Goal: Task Accomplishment & Management: Complete application form

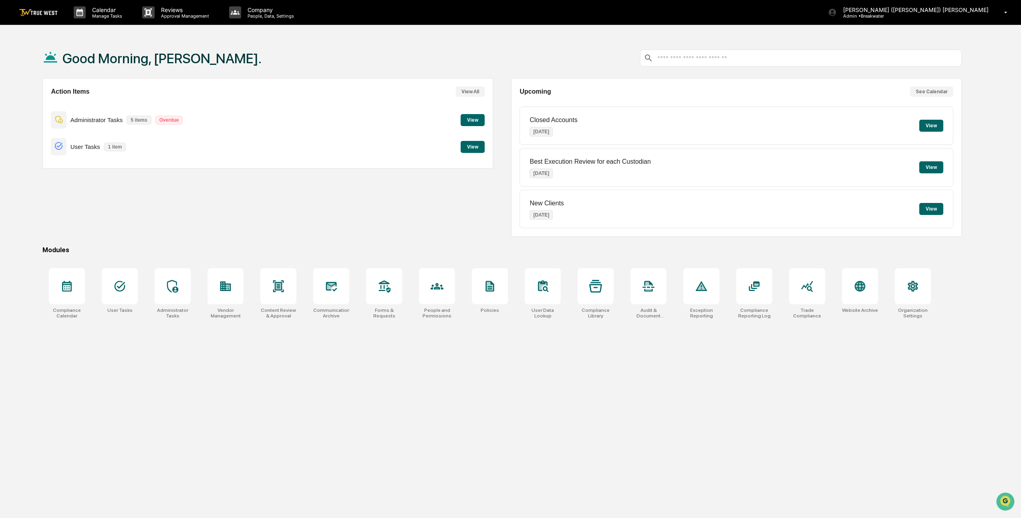
click at [474, 120] on button "View" at bounding box center [473, 120] width 24 height 12
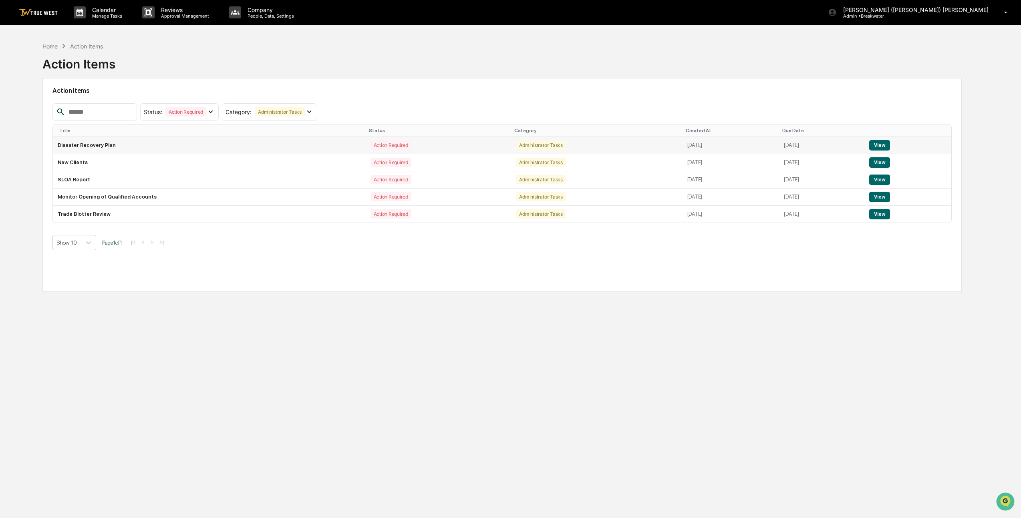
click at [890, 143] on button "View" at bounding box center [879, 145] width 20 height 10
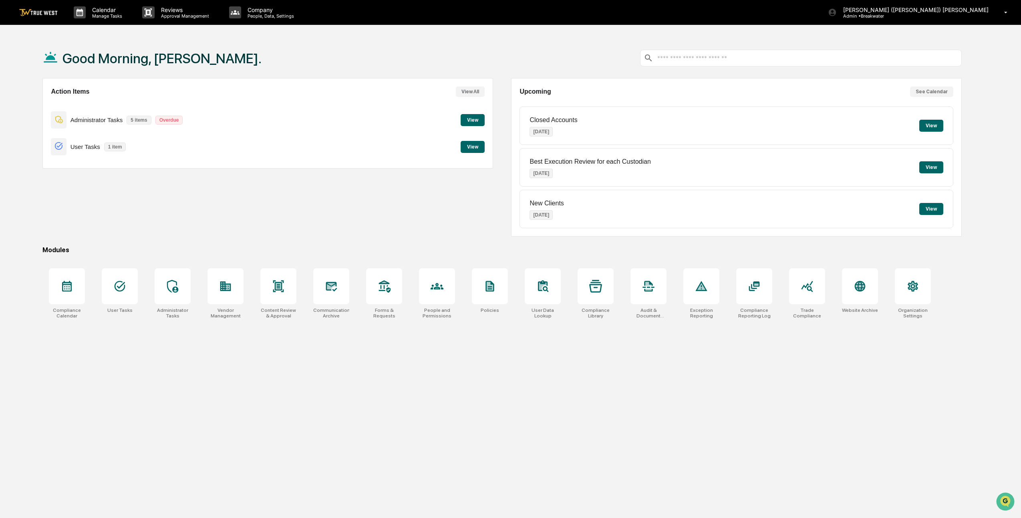
click at [477, 119] on button "View" at bounding box center [473, 120] width 24 height 12
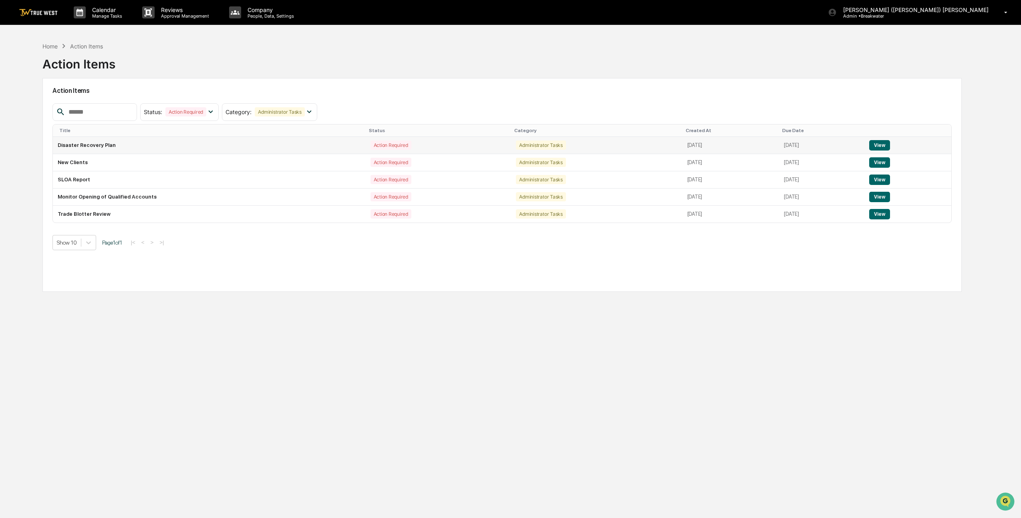
click at [887, 147] on button "View" at bounding box center [879, 145] width 20 height 10
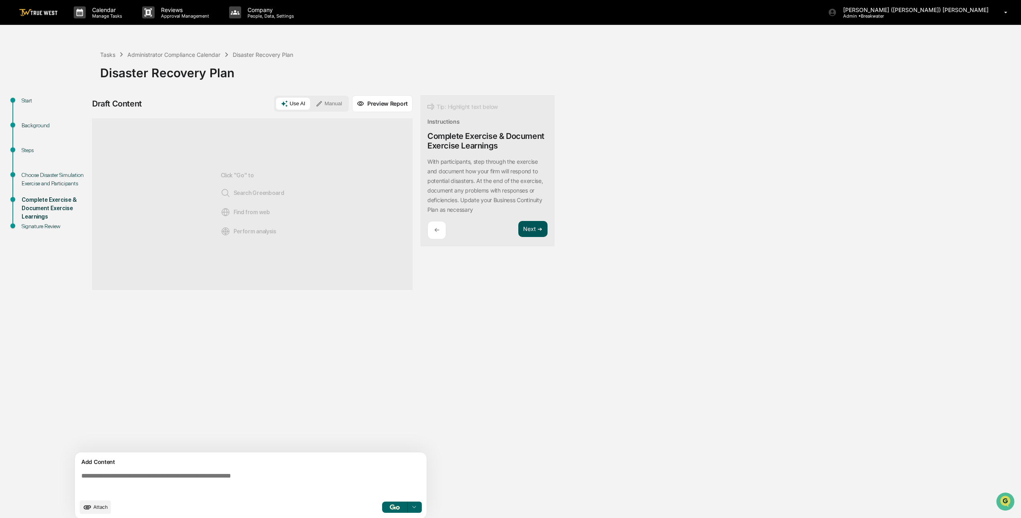
click at [533, 230] on button "Next ➔" at bounding box center [532, 229] width 29 height 16
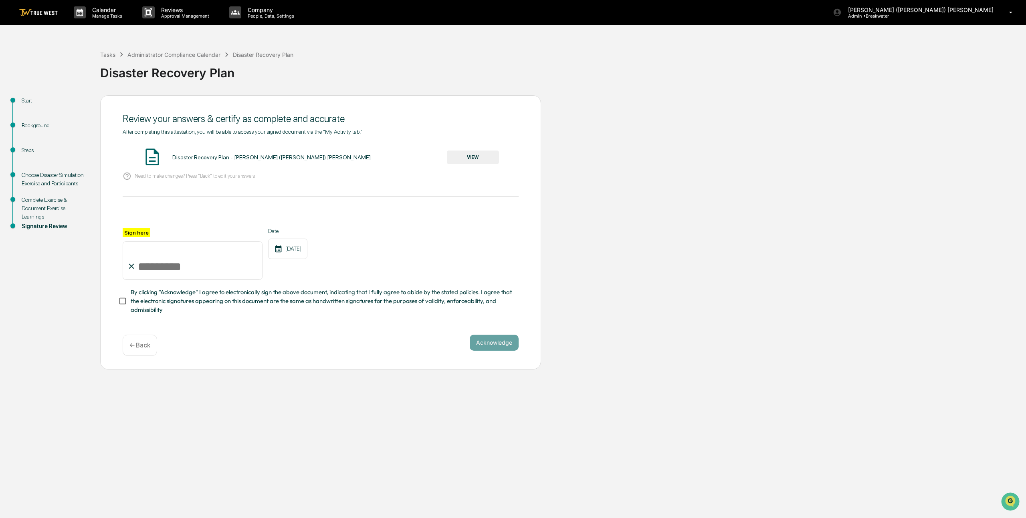
click at [481, 161] on button "VIEW" at bounding box center [473, 158] width 52 height 14
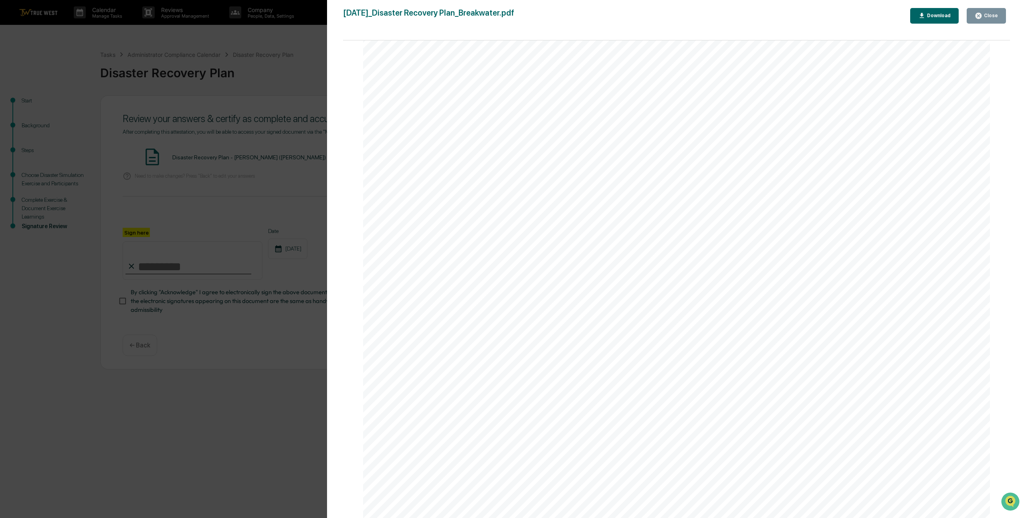
scroll to position [100, 0]
click at [985, 19] on div "Close" at bounding box center [985, 16] width 23 height 8
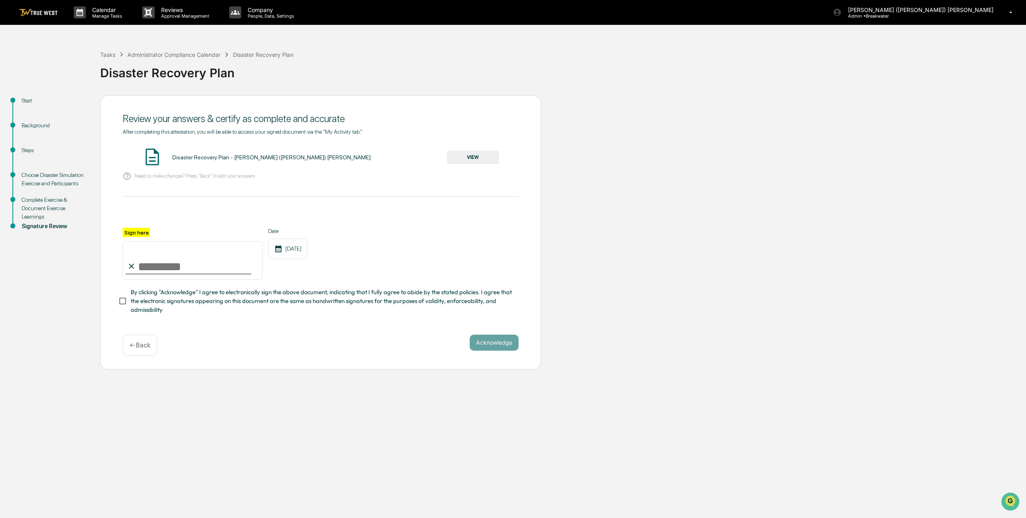
click at [197, 260] on input "Sign here" at bounding box center [193, 261] width 140 height 38
type input "**********"
click at [504, 347] on button "Acknowledge" at bounding box center [493, 343] width 49 height 16
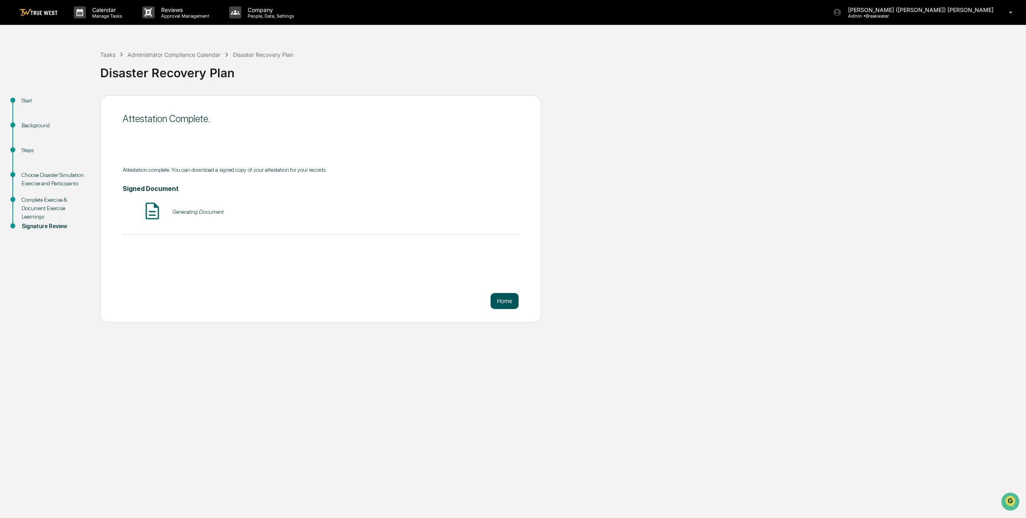
click at [510, 304] on button "Home" at bounding box center [504, 301] width 28 height 16
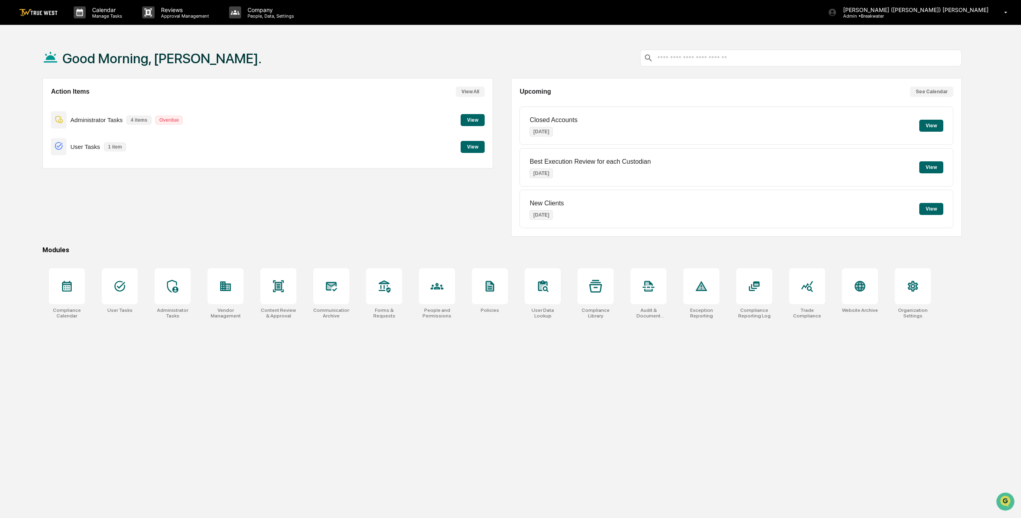
click at [474, 121] on button "View" at bounding box center [473, 120] width 24 height 12
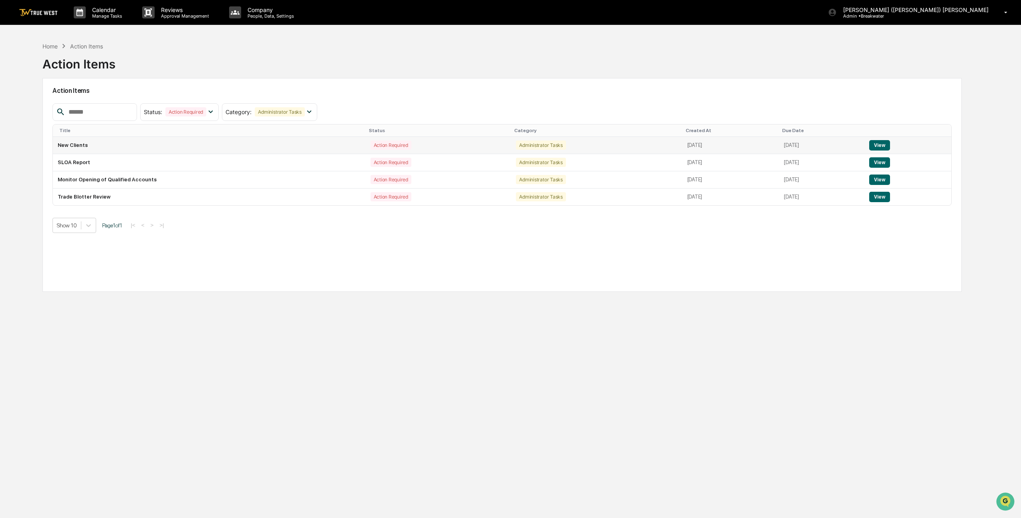
click at [888, 145] on button "View" at bounding box center [879, 145] width 20 height 10
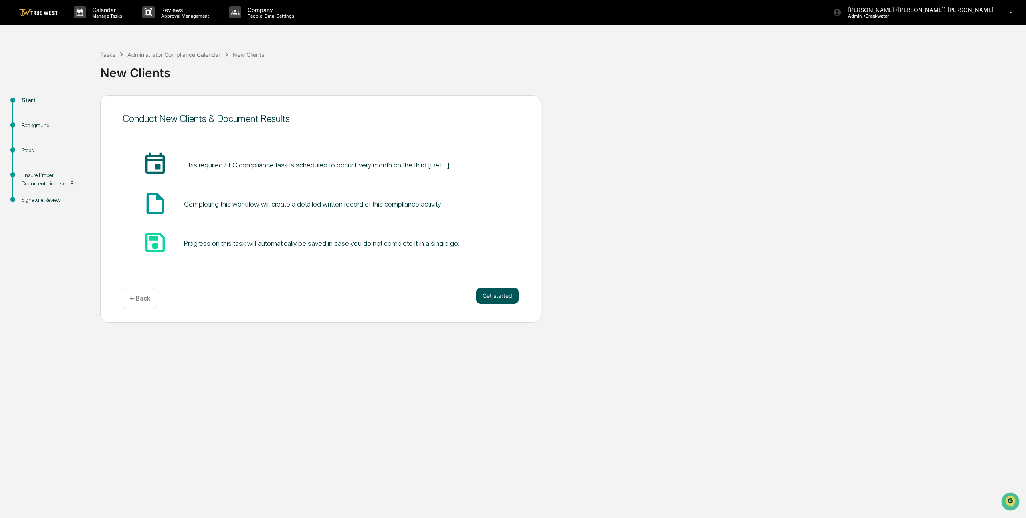
click at [497, 300] on button "Get started" at bounding box center [497, 296] width 42 height 16
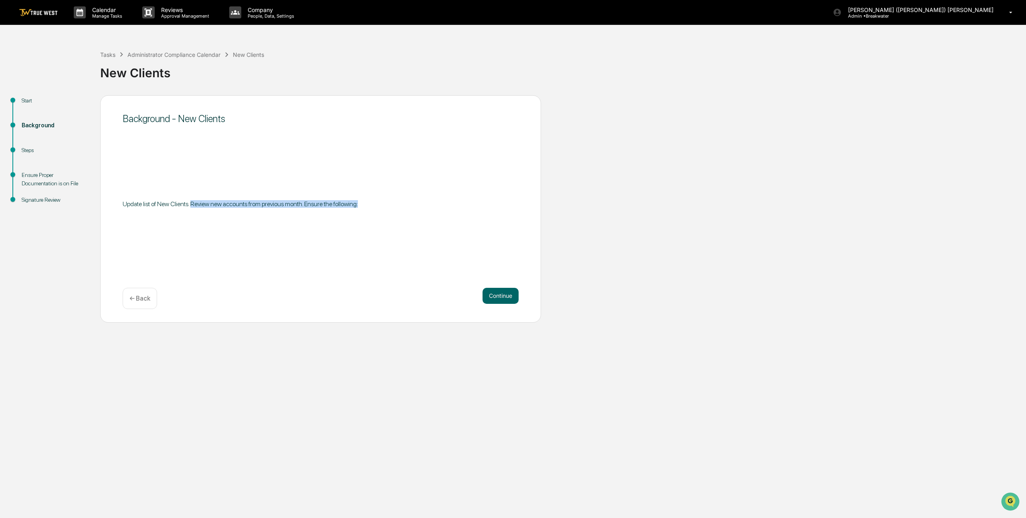
drag, startPoint x: 203, startPoint y: 206, endPoint x: 386, endPoint y: 217, distance: 183.4
click at [386, 217] on div "Background - New Clients Update list of New Clients. Review new accounts from p…" at bounding box center [320, 209] width 441 height 228
click at [491, 294] on button "Continue" at bounding box center [500, 296] width 36 height 16
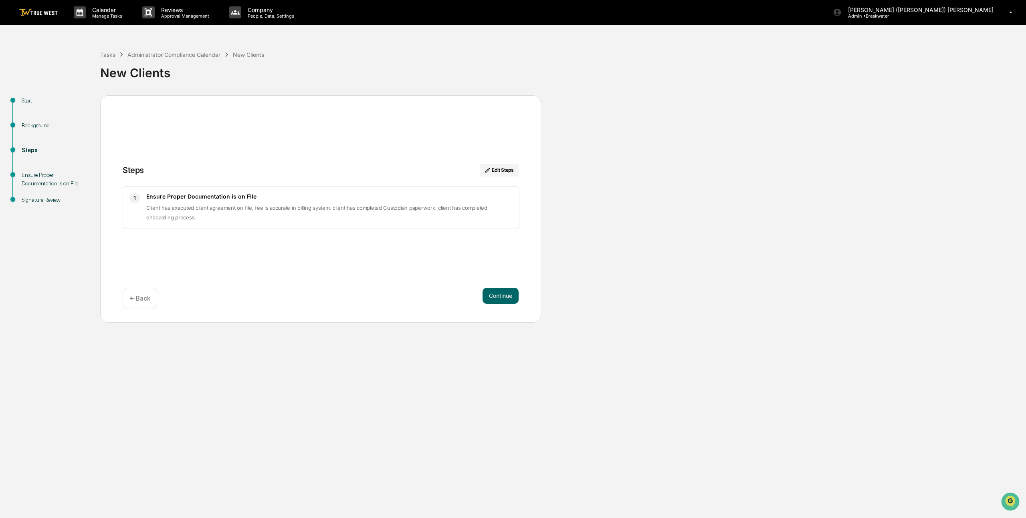
drag, startPoint x: 199, startPoint y: 221, endPoint x: 180, endPoint y: 216, distance: 19.4
click at [196, 220] on p "Client has executed client agreement on file, fee is accurate in billing system…" at bounding box center [329, 212] width 366 height 19
drag, startPoint x: 167, startPoint y: 215, endPoint x: 172, endPoint y: 218, distance: 6.1
click at [172, 218] on p "Client has executed client agreement on file, fee is accurate in billing system…" at bounding box center [329, 212] width 366 height 19
copy span "Client has executed client agreement on file, fee is accurate in billing system…"
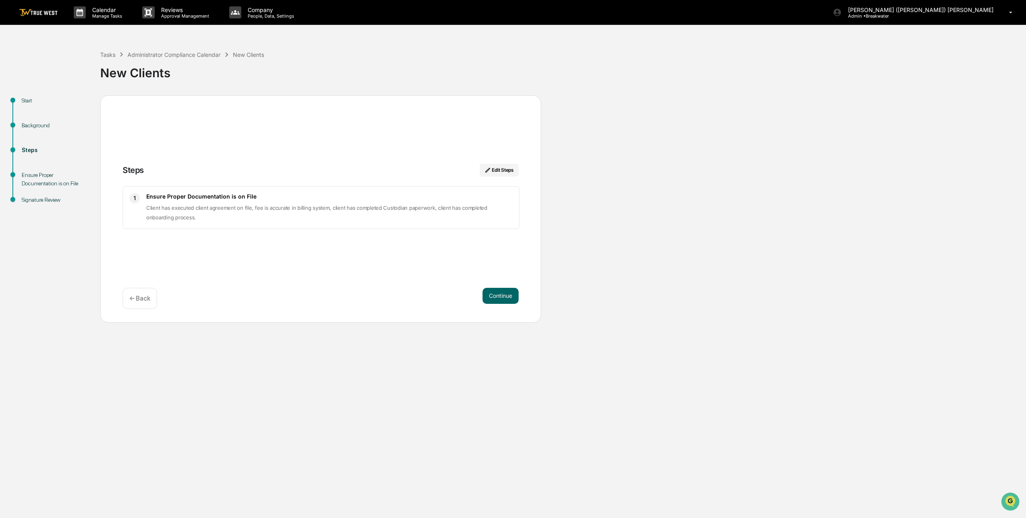
click at [502, 305] on div "Continue ← Back" at bounding box center [321, 298] width 396 height 21
click at [502, 297] on button "Continue" at bounding box center [500, 296] width 36 height 16
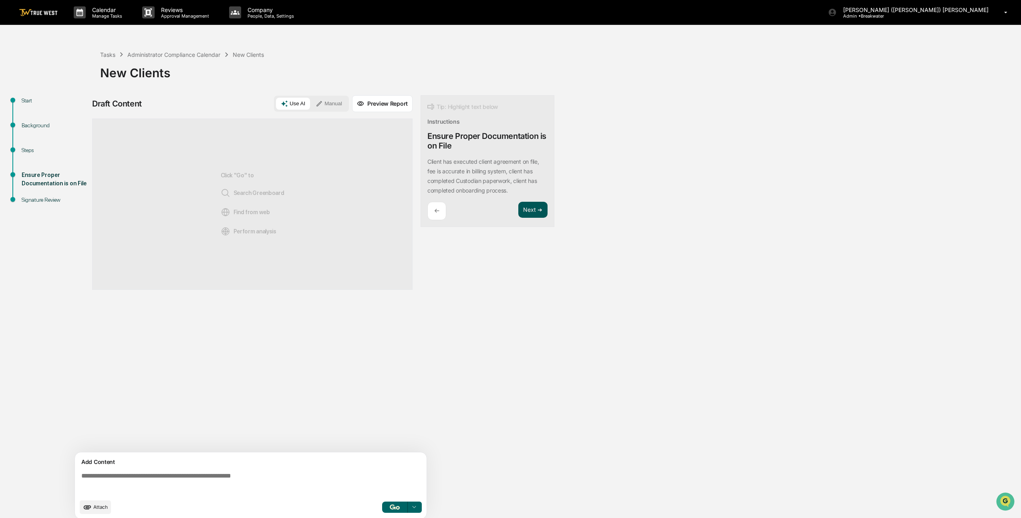
click at [529, 212] on button "Next ➔" at bounding box center [532, 210] width 29 height 16
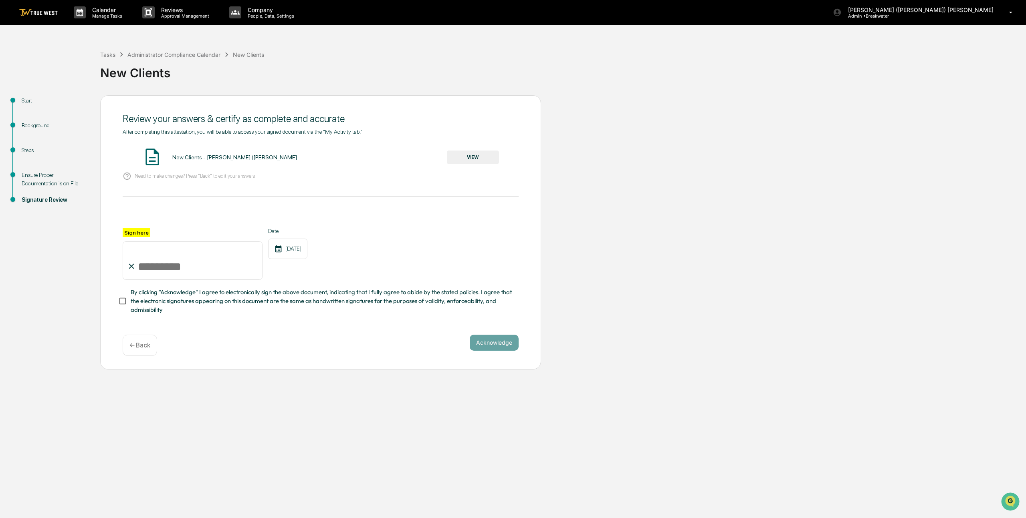
click at [486, 156] on button "VIEW" at bounding box center [473, 158] width 52 height 14
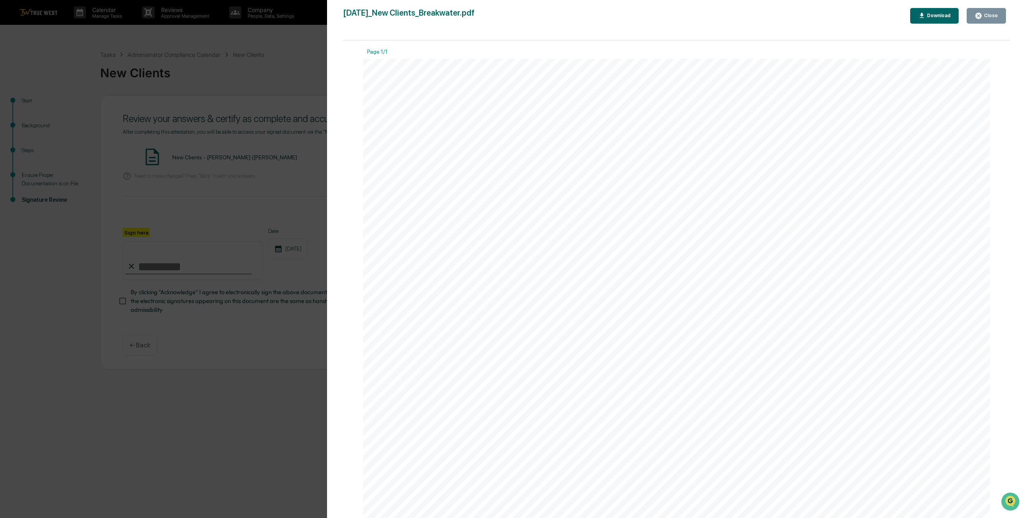
click at [981, 21] on button "Close" at bounding box center [985, 16] width 39 height 16
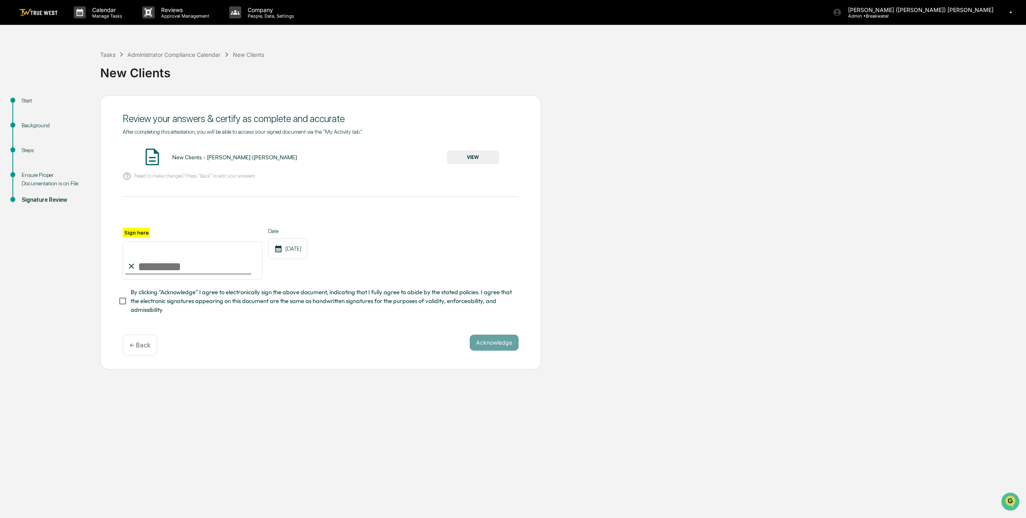
click at [183, 266] on input "Sign here" at bounding box center [193, 261] width 140 height 38
type input "**********"
click at [485, 341] on button "Acknowledge" at bounding box center [493, 343] width 49 height 16
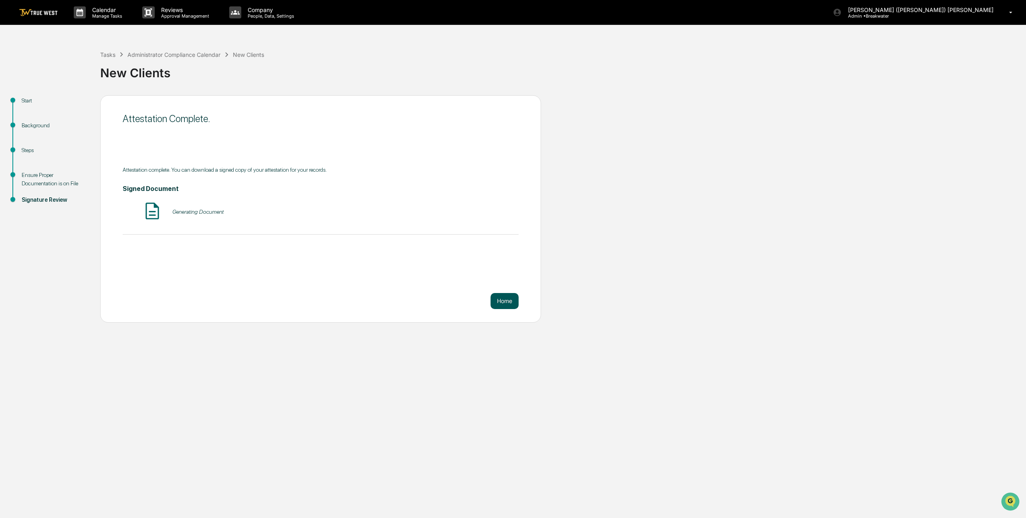
click at [504, 301] on button "Home" at bounding box center [504, 301] width 28 height 16
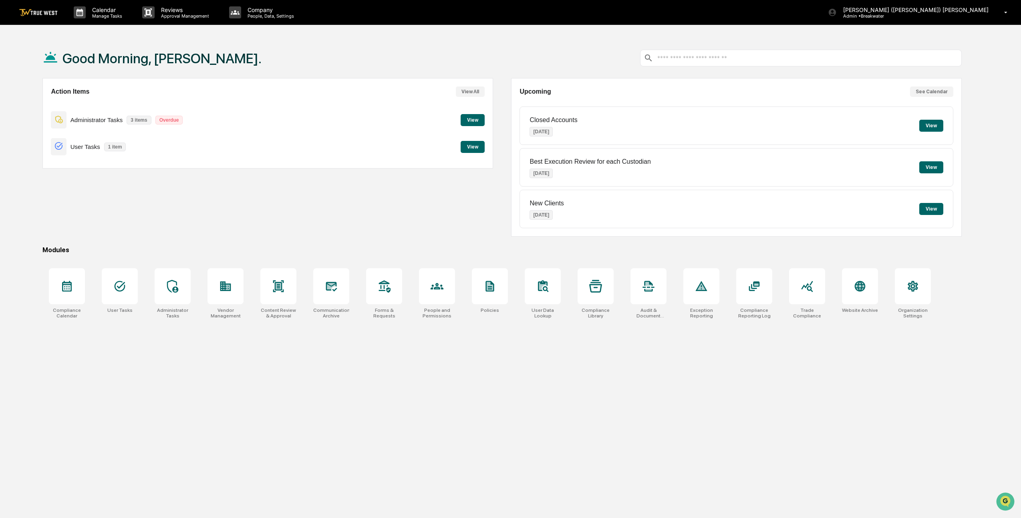
click at [472, 116] on button "View" at bounding box center [473, 120] width 24 height 12
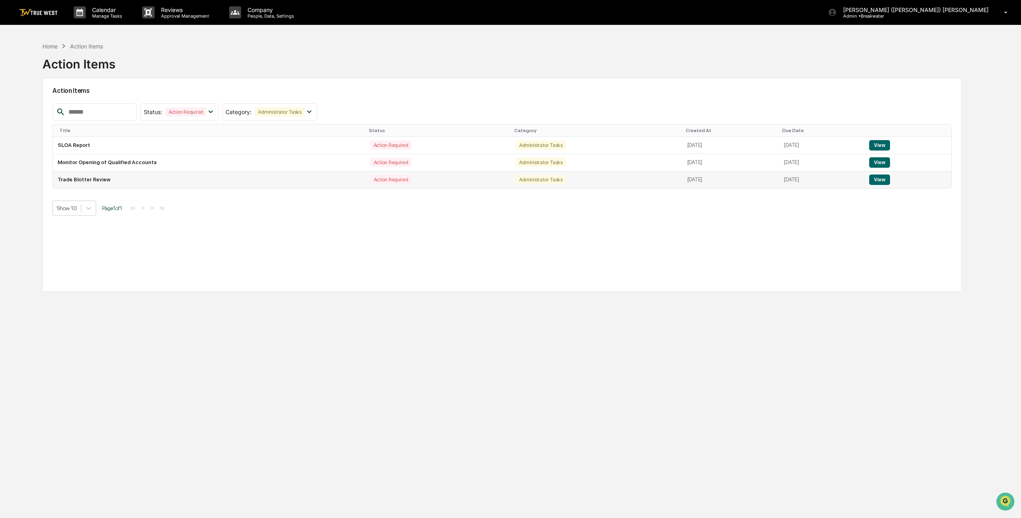
click at [890, 178] on button "View" at bounding box center [879, 180] width 20 height 10
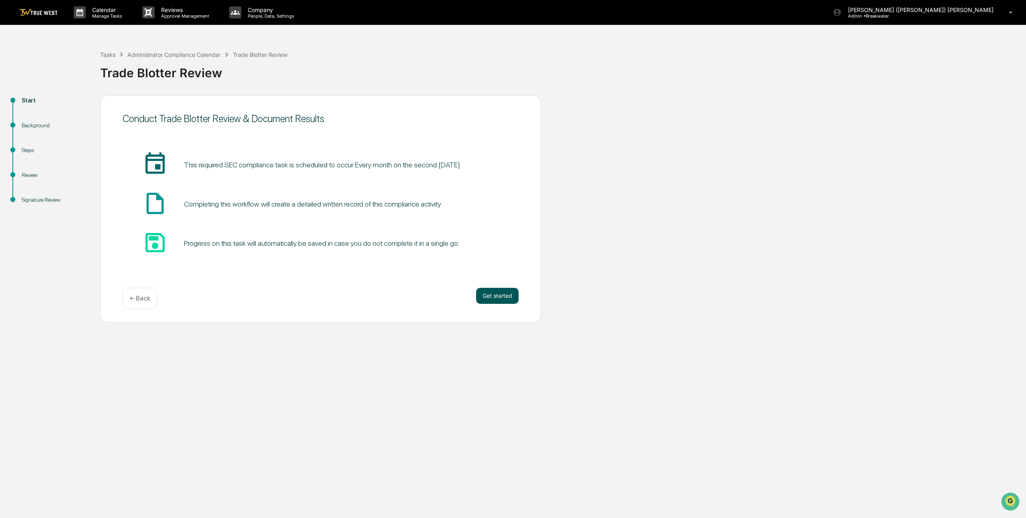
click at [497, 302] on button "Get started" at bounding box center [497, 296] width 42 height 16
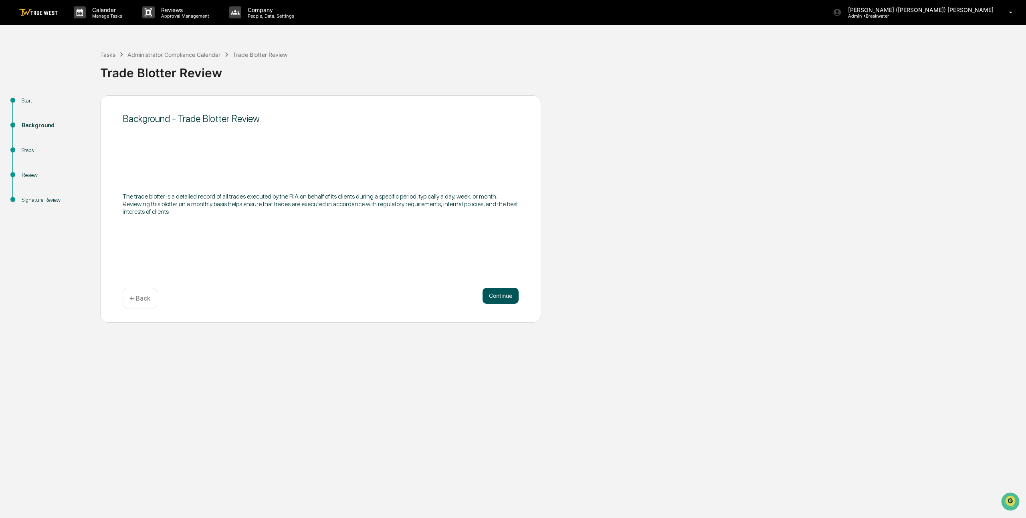
click at [498, 298] on button "Continue" at bounding box center [500, 296] width 36 height 16
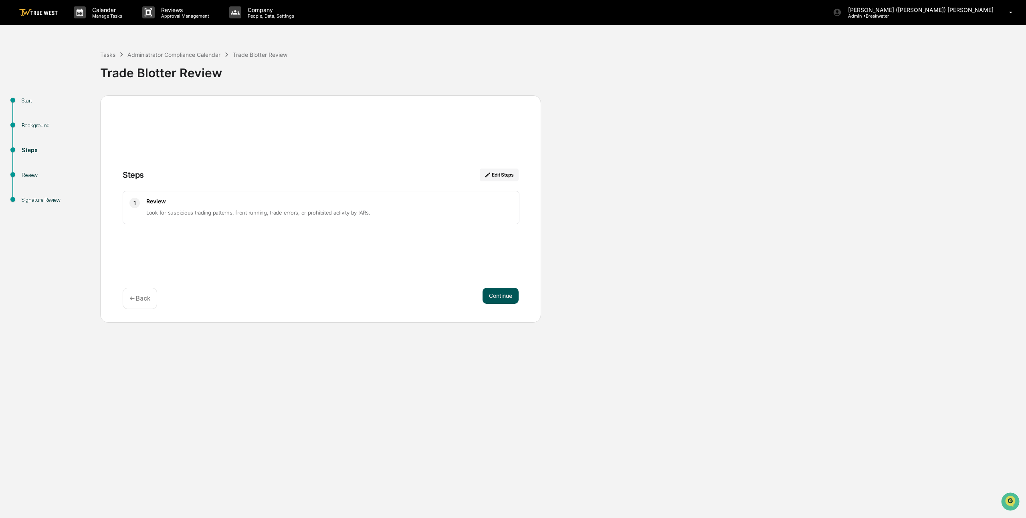
click at [508, 303] on button "Continue" at bounding box center [500, 296] width 36 height 16
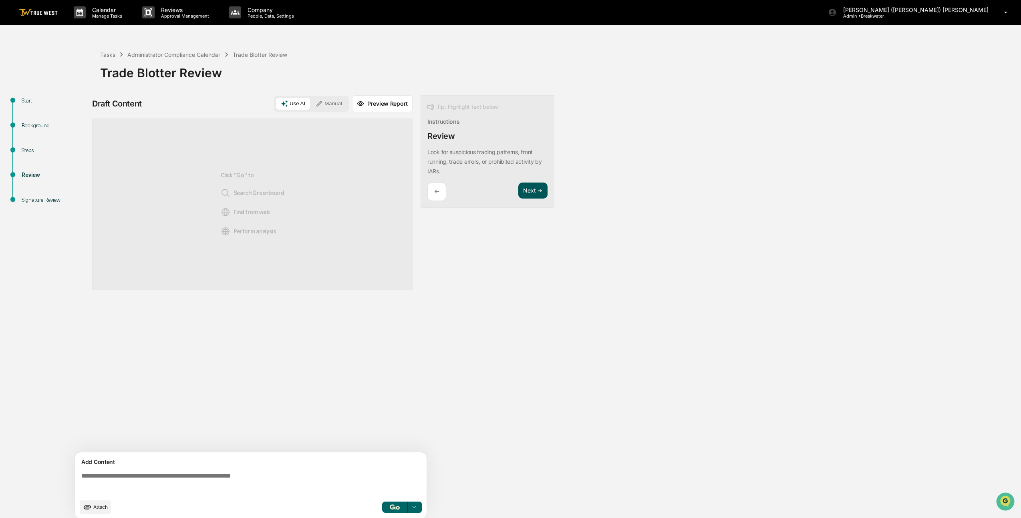
click at [528, 189] on button "Next ➔" at bounding box center [532, 191] width 29 height 16
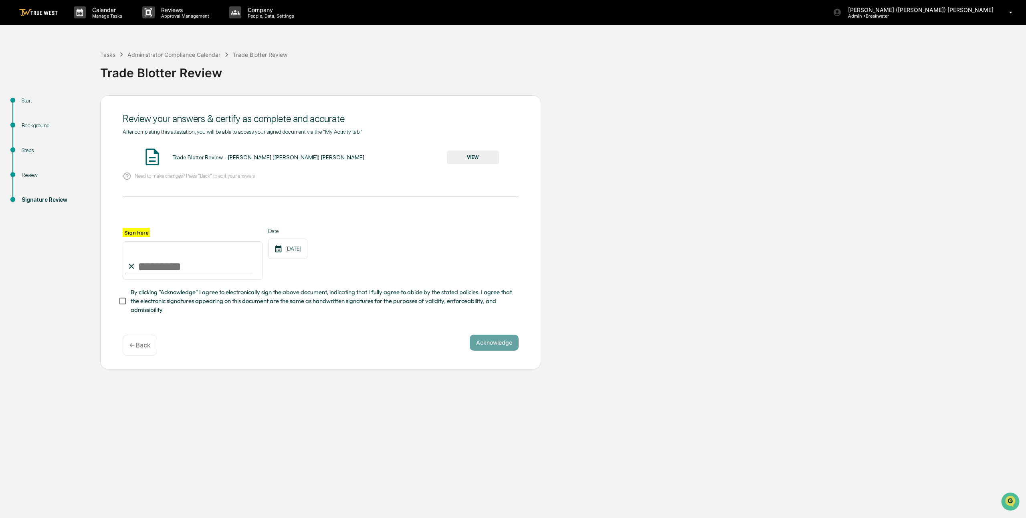
click at [478, 155] on button "VIEW" at bounding box center [473, 158] width 52 height 14
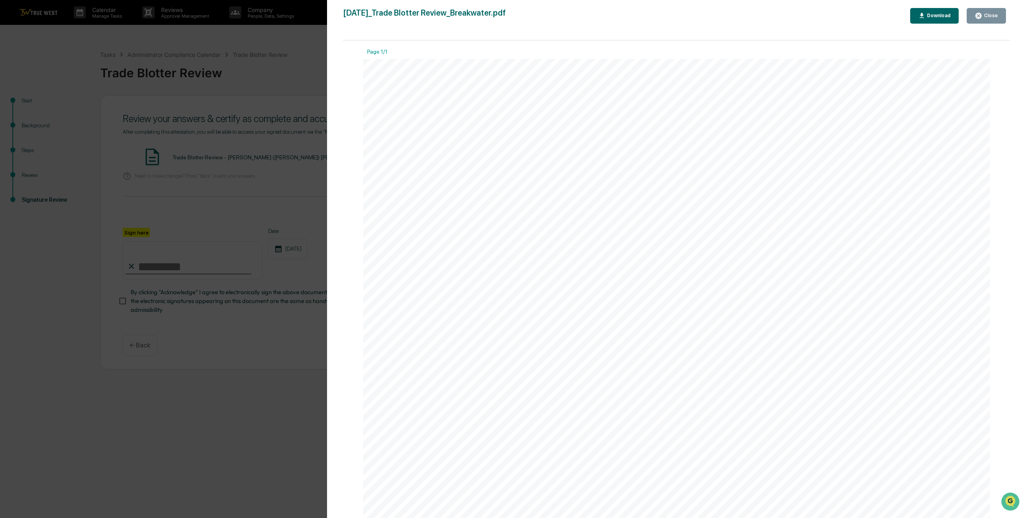
click at [985, 13] on div "Close" at bounding box center [990, 16] width 16 height 6
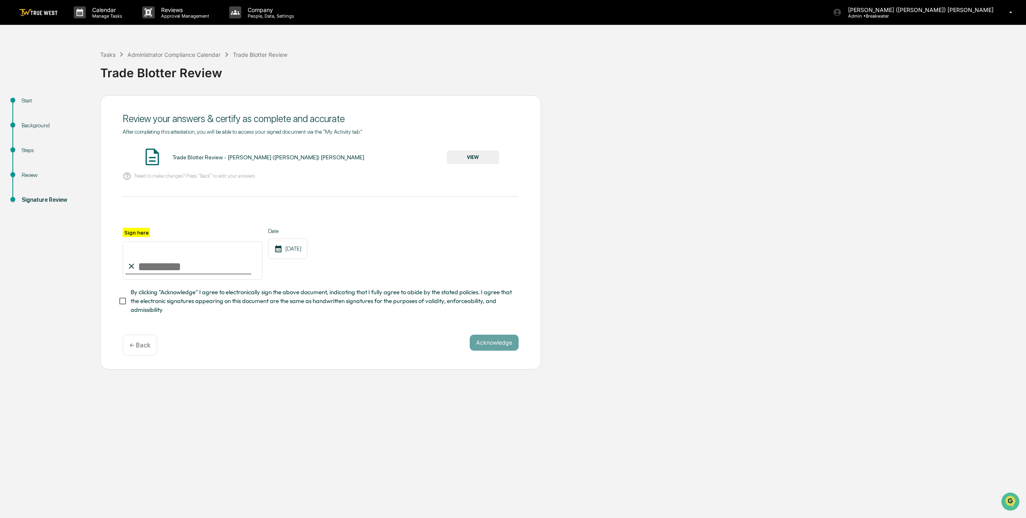
click at [193, 264] on input "Sign here" at bounding box center [193, 261] width 140 height 38
type input "**********"
click at [493, 343] on button "Acknowledge" at bounding box center [493, 343] width 49 height 16
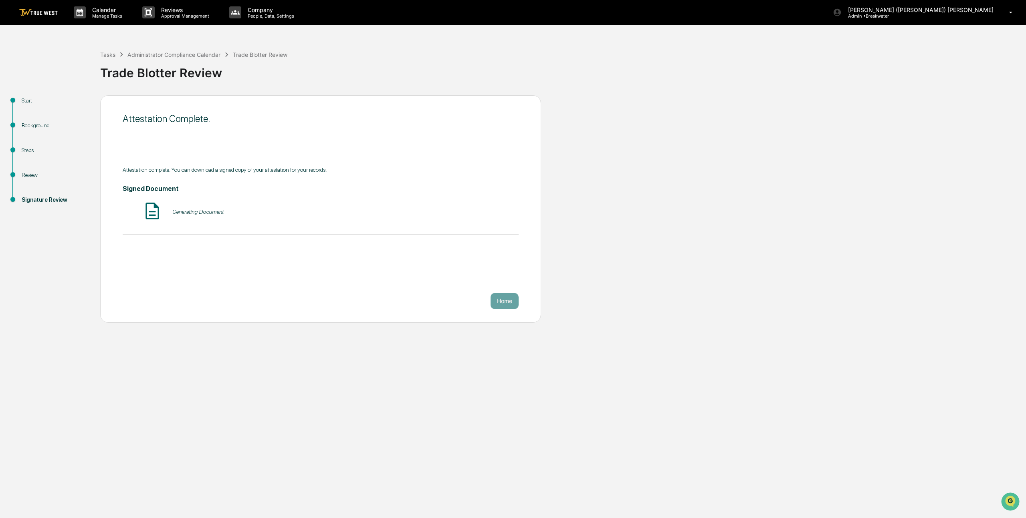
click at [510, 302] on button "Home" at bounding box center [504, 301] width 28 height 16
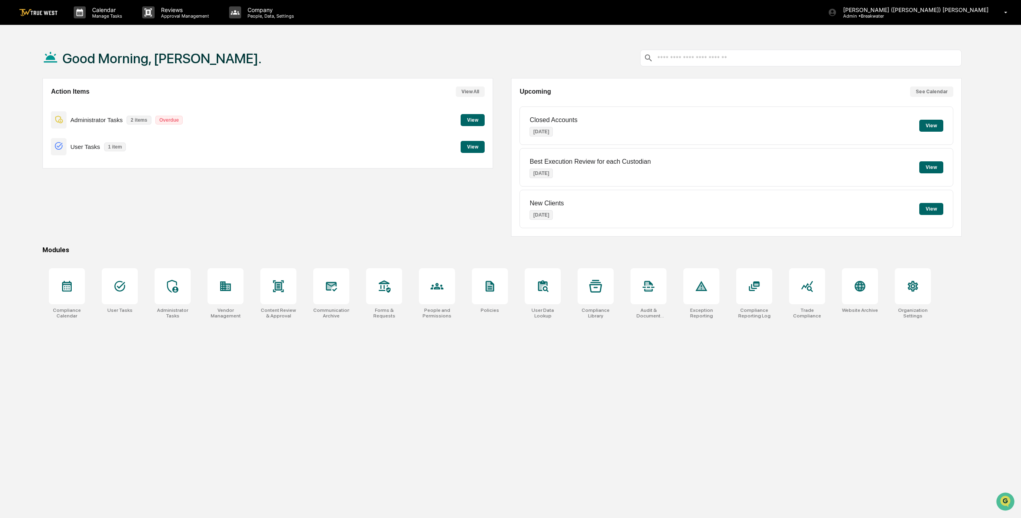
click at [464, 122] on button "View" at bounding box center [473, 120] width 24 height 12
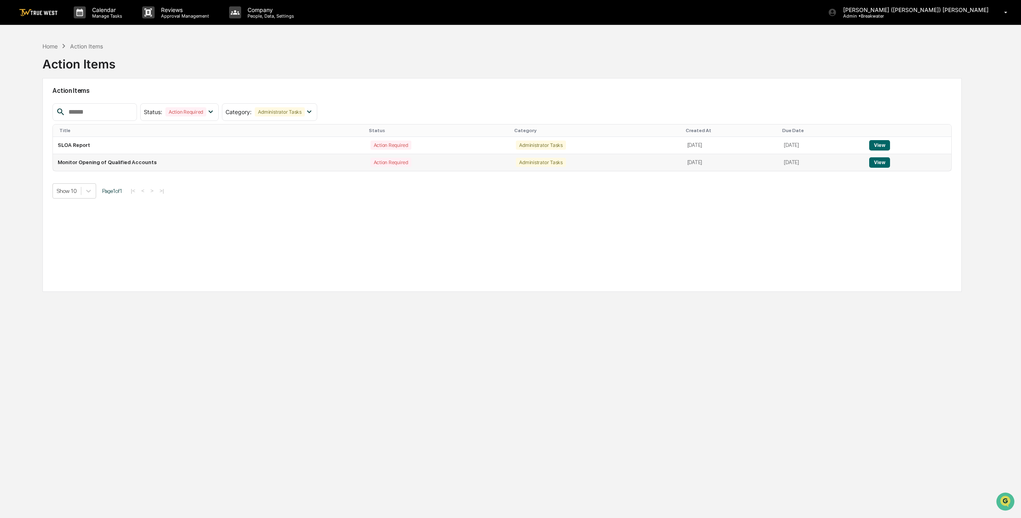
click at [885, 163] on button "View" at bounding box center [879, 162] width 20 height 10
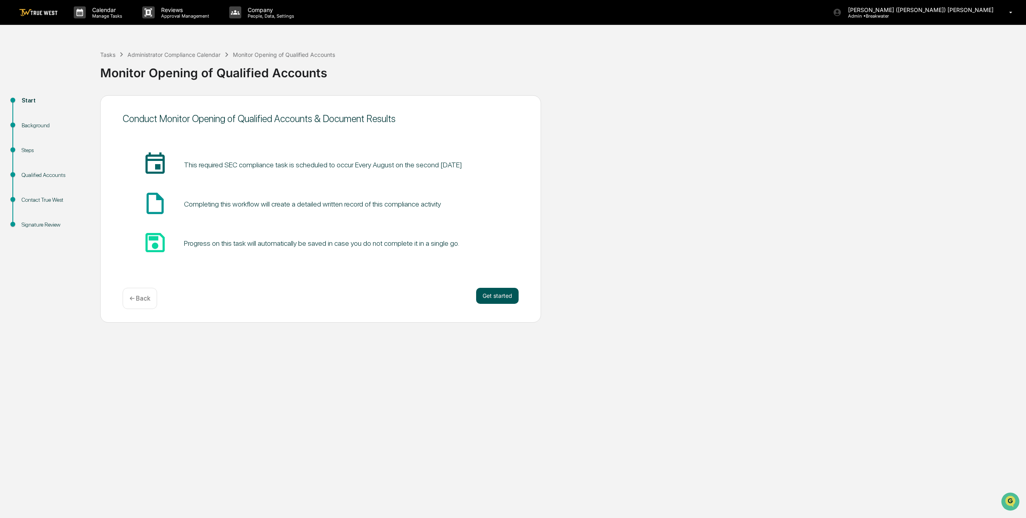
click at [501, 298] on button "Get started" at bounding box center [497, 296] width 42 height 16
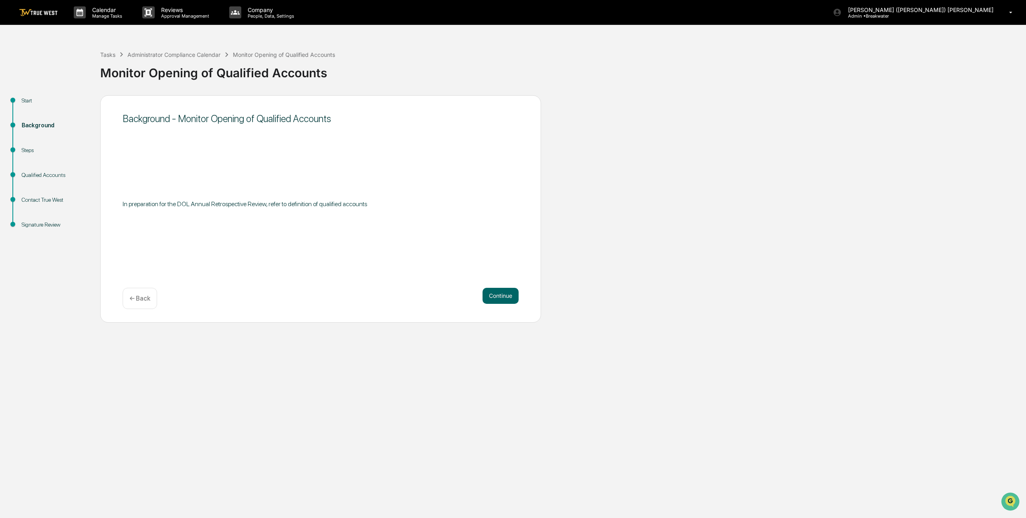
drag, startPoint x: 224, startPoint y: 204, endPoint x: 397, endPoint y: 205, distance: 172.7
click at [397, 205] on p "In preparation for the DOL Annual Retrospective Review, refer to definition of …" at bounding box center [321, 204] width 396 height 8
click at [494, 291] on button "Continue" at bounding box center [500, 296] width 36 height 16
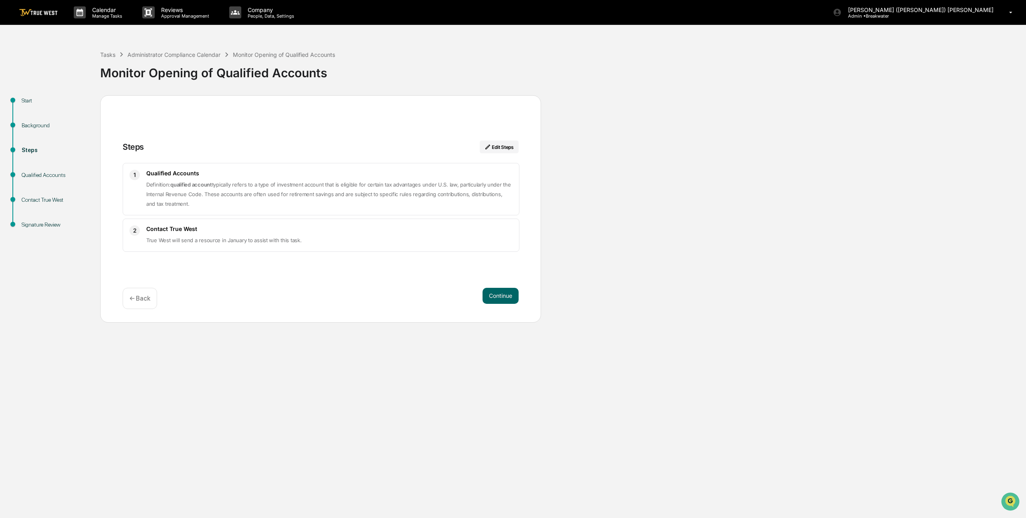
drag, startPoint x: 202, startPoint y: 194, endPoint x: 203, endPoint y: 202, distance: 8.4
click at [203, 202] on p "Definition: qualified account typically refers to a type of investment account …" at bounding box center [329, 194] width 366 height 29
drag, startPoint x: 143, startPoint y: 240, endPoint x: 302, endPoint y: 246, distance: 158.4
click at [302, 246] on div "2 Contact True West True West will send a resource in January to assist with th…" at bounding box center [321, 235] width 397 height 33
click at [494, 297] on button "Continue" at bounding box center [500, 296] width 36 height 16
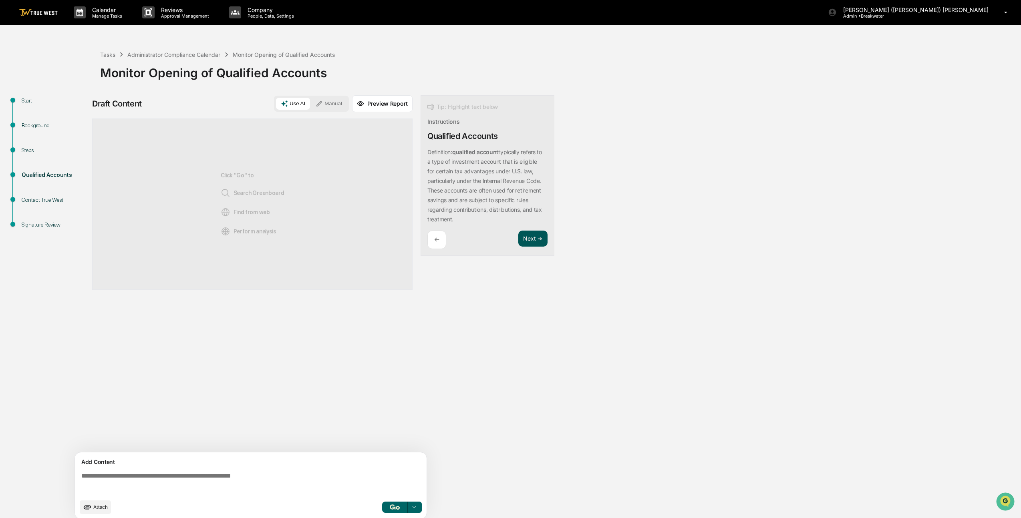
click at [536, 240] on button "Next ➔" at bounding box center [532, 239] width 29 height 16
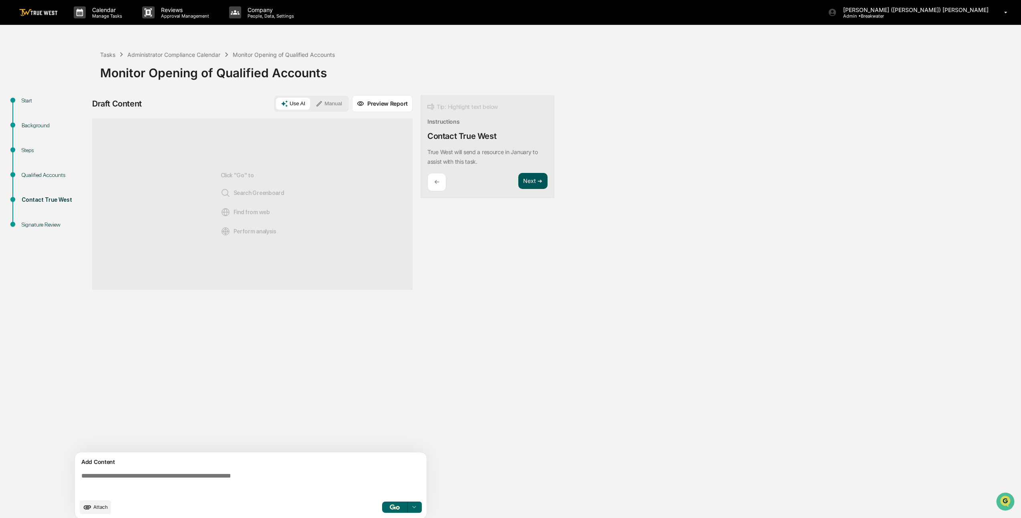
click at [541, 178] on button "Next ➔" at bounding box center [532, 181] width 29 height 16
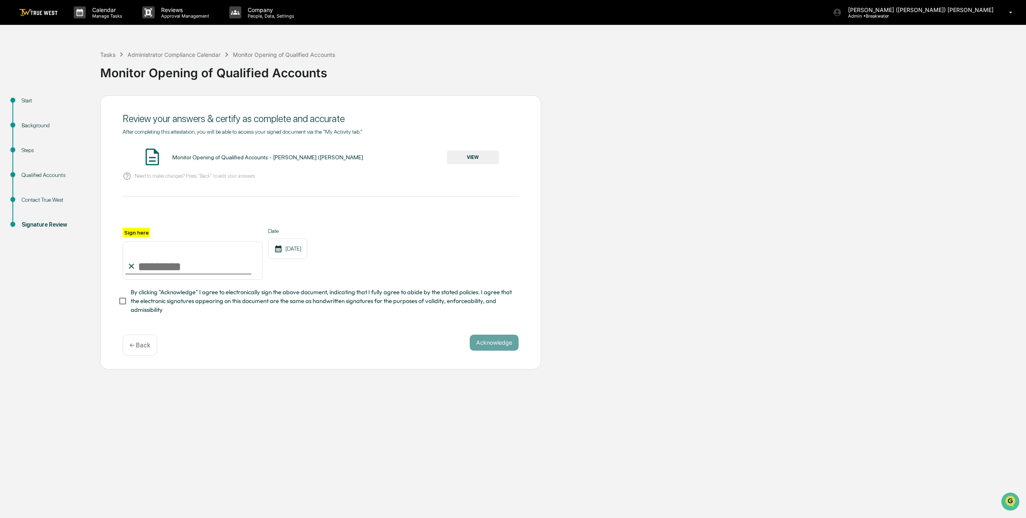
click at [482, 154] on button "VIEW" at bounding box center [473, 158] width 52 height 14
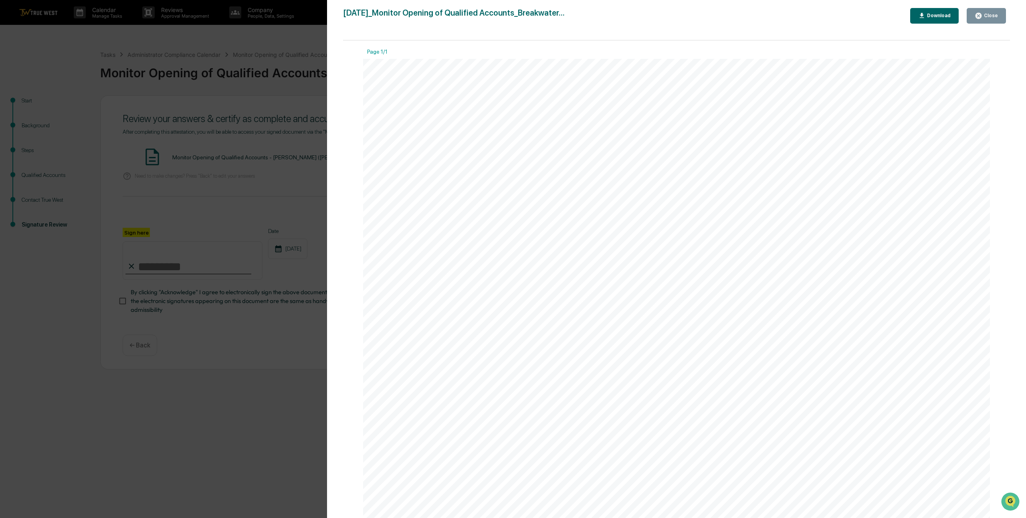
drag, startPoint x: 989, startPoint y: 8, endPoint x: 691, endPoint y: 151, distance: 330.8
click at [989, 9] on div "Version History [DATE] 01:48 PM [PERSON_NAME] ([PERSON_NAME]) [PERSON_NAME] [DA…" at bounding box center [676, 267] width 699 height 534
click at [989, 18] on div "Close" at bounding box center [985, 16] width 23 height 8
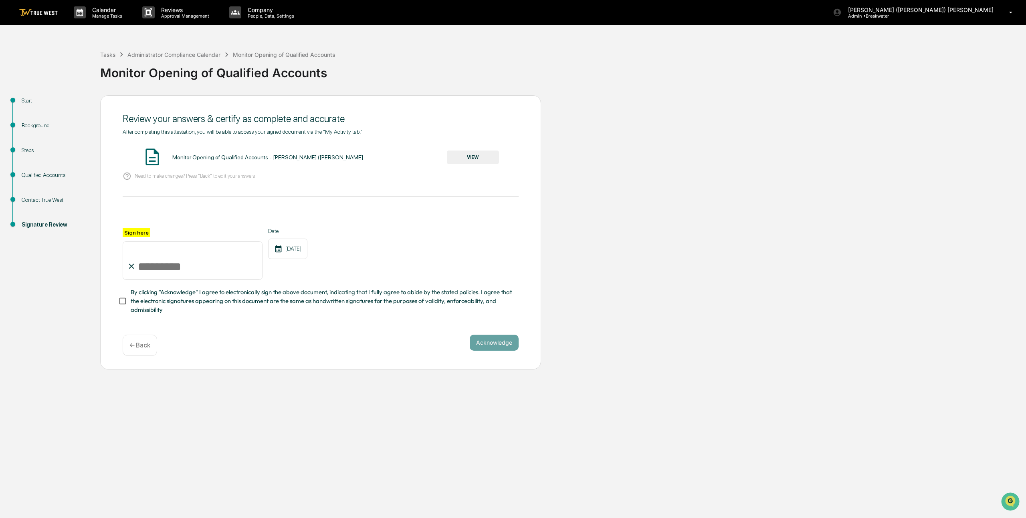
click at [199, 259] on input "Sign here" at bounding box center [193, 261] width 140 height 38
type input "**********"
click at [470, 343] on button "Acknowledge" at bounding box center [493, 343] width 49 height 16
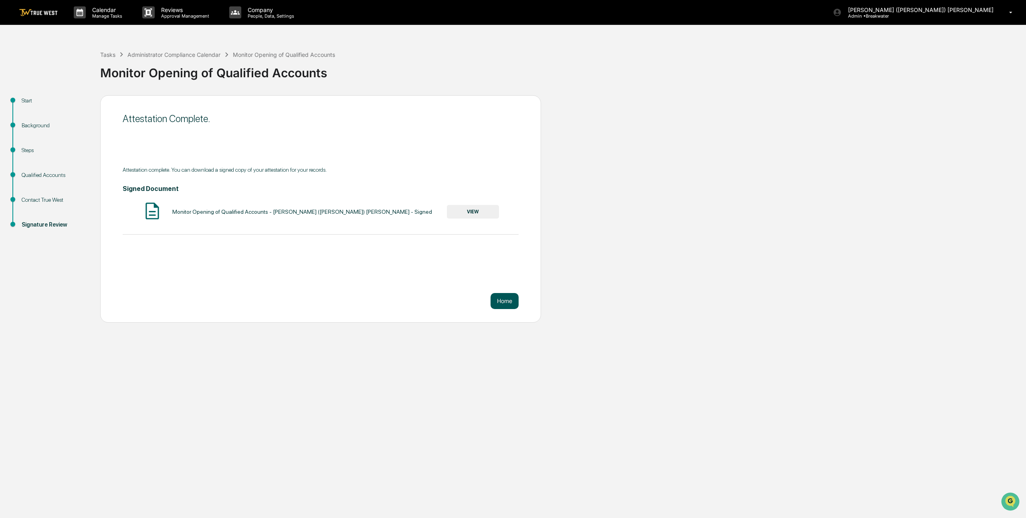
click at [506, 306] on button "Home" at bounding box center [504, 301] width 28 height 16
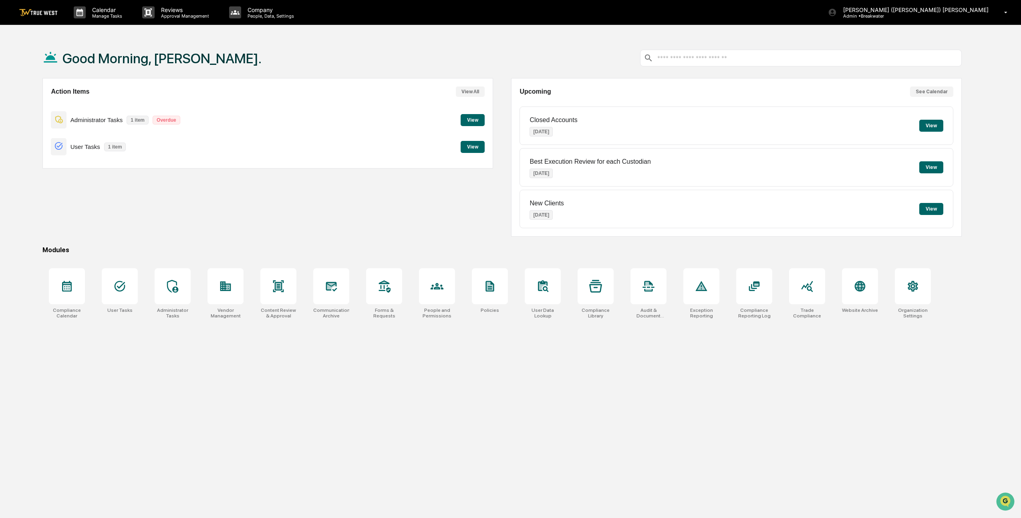
click at [474, 117] on button "View" at bounding box center [473, 120] width 24 height 12
